Goal: Task Accomplishment & Management: Manage account settings

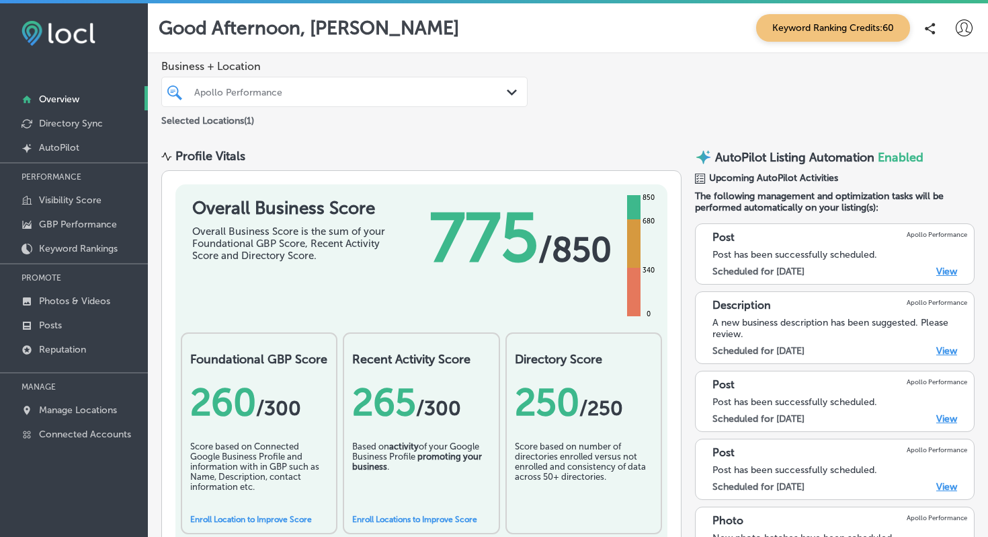
click at [827, 260] on div "Post has been successfully scheduled. Scheduled for 10/3/2025 View" at bounding box center [840, 263] width 255 height 28
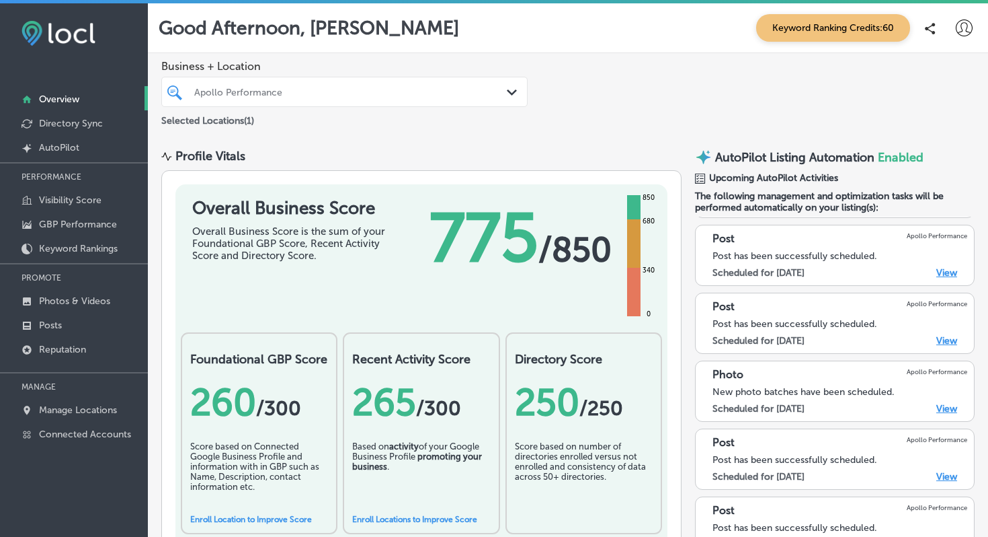
scroll to position [151, 0]
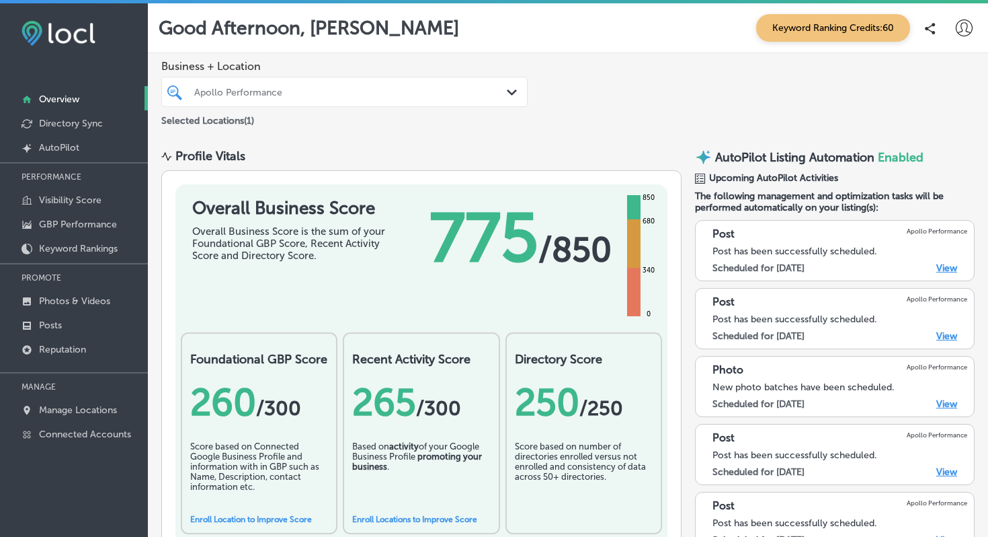
click at [951, 333] on link "View" at bounding box center [947, 335] width 21 height 11
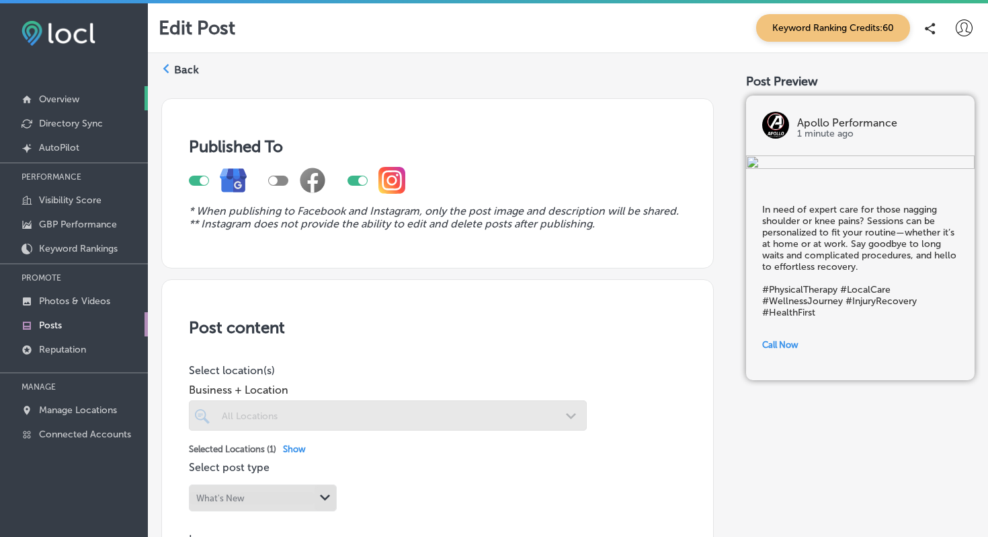
click at [67, 97] on p "Overview" at bounding box center [59, 98] width 40 height 11
